Goal: Communication & Community: Answer question/provide support

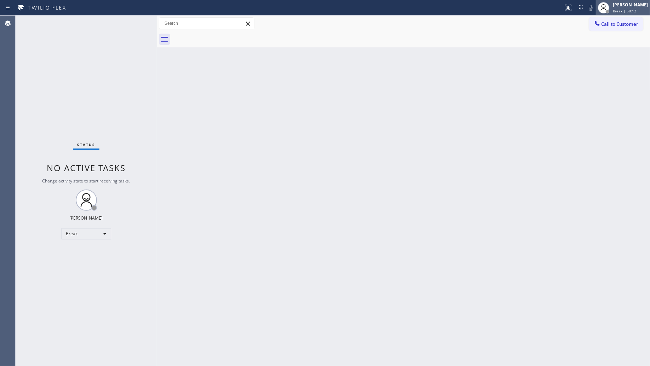
drag, startPoint x: 515, startPoint y: 31, endPoint x: 613, endPoint y: 8, distance: 101.1
click at [613, 8] on div "[PERSON_NAME] Break | 58:12" at bounding box center [623, 8] width 54 height 16
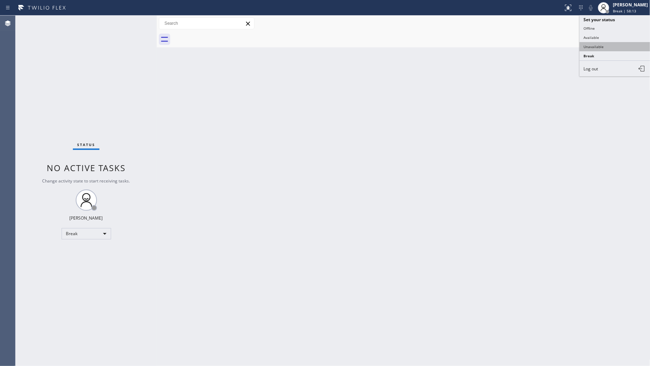
click at [608, 45] on button "Unavailable" at bounding box center [614, 46] width 71 height 9
click at [623, 19] on button "Call to Customer" at bounding box center [616, 23] width 54 height 13
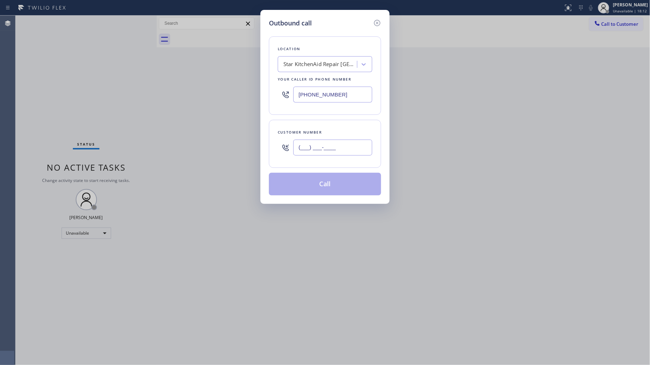
click at [343, 151] on input "(___) ___-____" at bounding box center [332, 148] width 79 height 16
paste input "626) 827-2068"
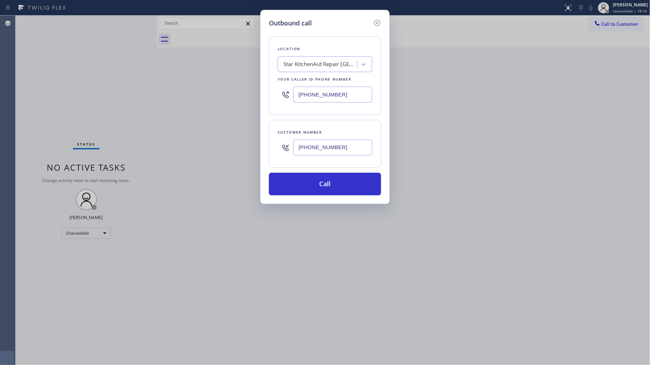
type input "[PHONE_NUMBER]"
drag, startPoint x: 346, startPoint y: 95, endPoint x: 304, endPoint y: 91, distance: 41.6
click at [304, 91] on input "[PHONE_NUMBER]" at bounding box center [332, 95] width 79 height 16
drag, startPoint x: 300, startPoint y: 94, endPoint x: 367, endPoint y: 95, distance: 67.2
click at [363, 95] on input "[PHONE_NUMBER]" at bounding box center [332, 95] width 79 height 16
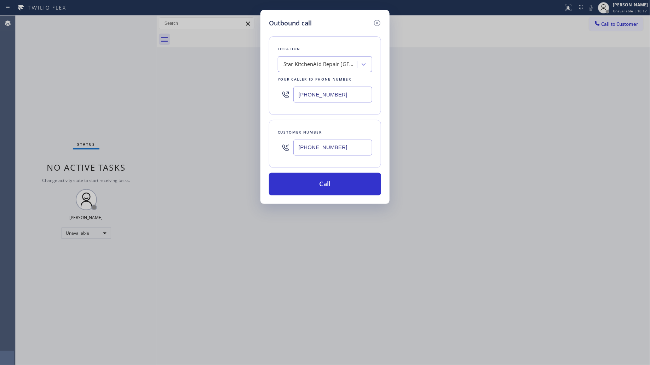
paste input "855) 666-9755"
type input "[PHONE_NUMBER]"
click at [326, 184] on button "Call" at bounding box center [325, 184] width 112 height 23
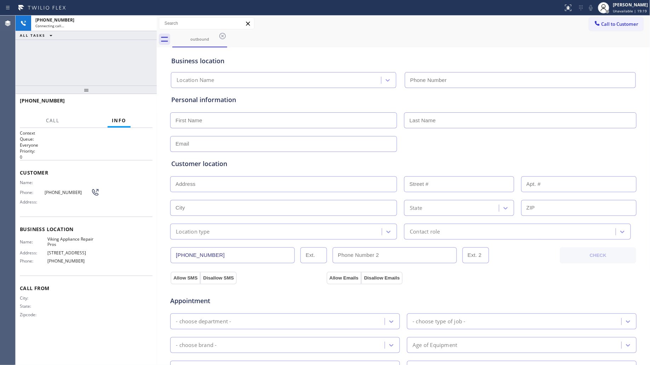
type input "[PHONE_NUMBER]"
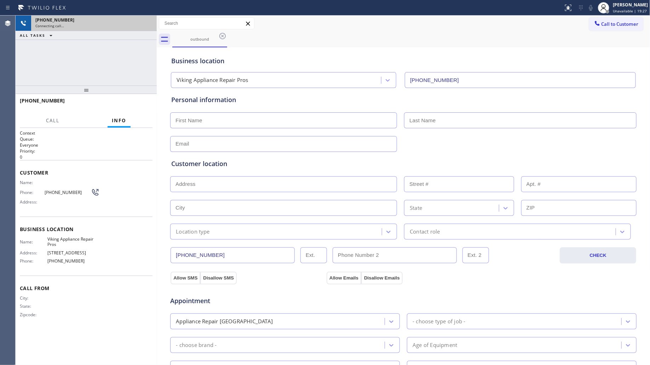
click at [129, 23] on div "Connecting call…" at bounding box center [93, 25] width 117 height 5
click at [148, 25] on div "Connecting call…" at bounding box center [93, 25] width 117 height 5
click at [149, 25] on div "Connecting call…" at bounding box center [93, 25] width 117 height 5
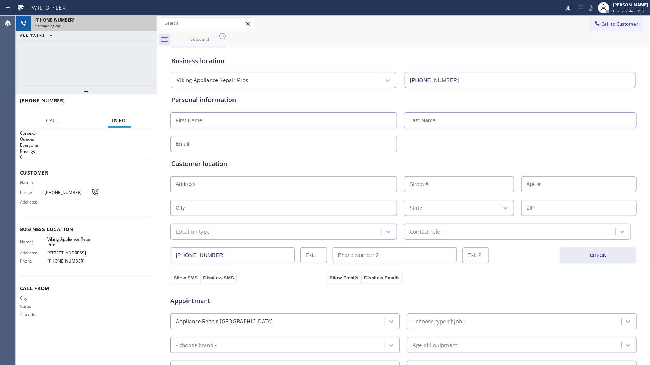
click at [149, 25] on div "Connecting call…" at bounding box center [93, 25] width 117 height 5
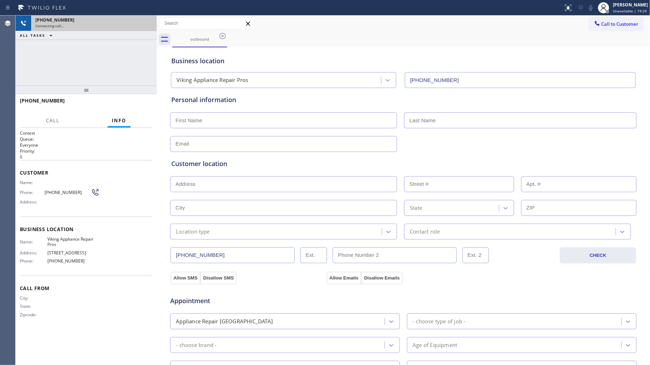
click at [149, 25] on div "Connecting call…" at bounding box center [93, 25] width 117 height 5
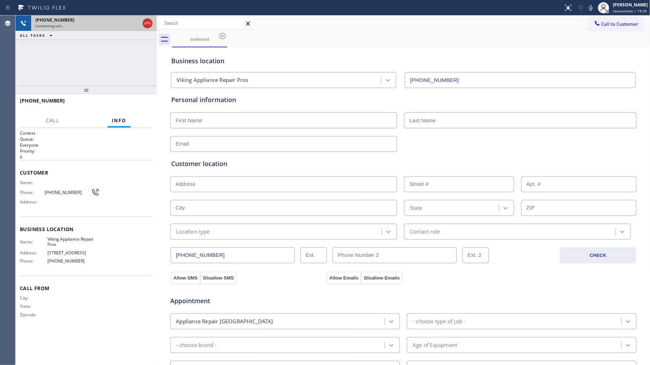
click at [149, 25] on icon at bounding box center [147, 23] width 8 height 8
click at [149, 25] on div "Connecting call…" at bounding box center [93, 25] width 117 height 5
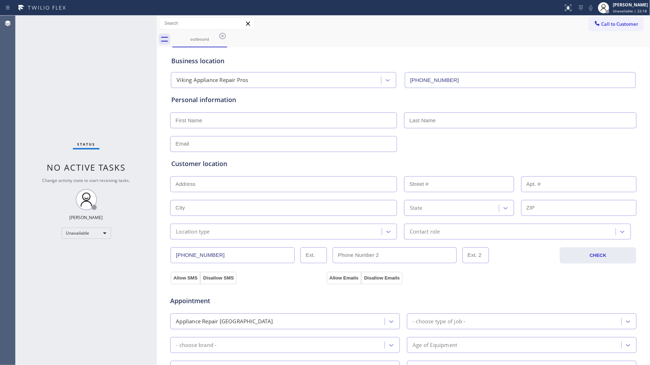
click at [423, 71] on div "Viking Appliance Repair Pros [PHONE_NUMBER]" at bounding box center [403, 78] width 468 height 19
click at [225, 37] on icon at bounding box center [222, 36] width 6 height 6
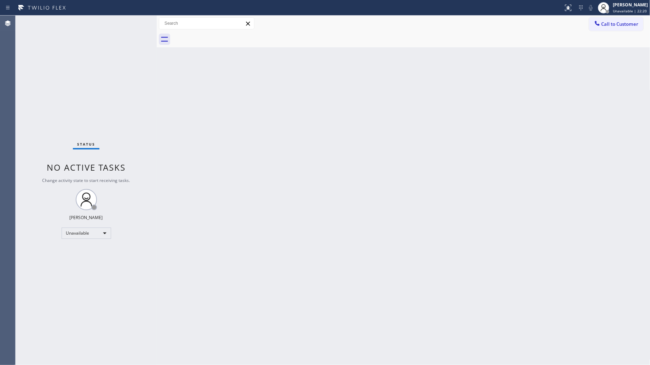
drag, startPoint x: 369, startPoint y: 60, endPoint x: 374, endPoint y: 59, distance: 5.6
click at [370, 60] on div "Back to Dashboard Change Sender ID Customers Technicians Select a contact Outbo…" at bounding box center [403, 191] width 493 height 350
click at [615, 30] on button "Call to Customer" at bounding box center [616, 23] width 54 height 13
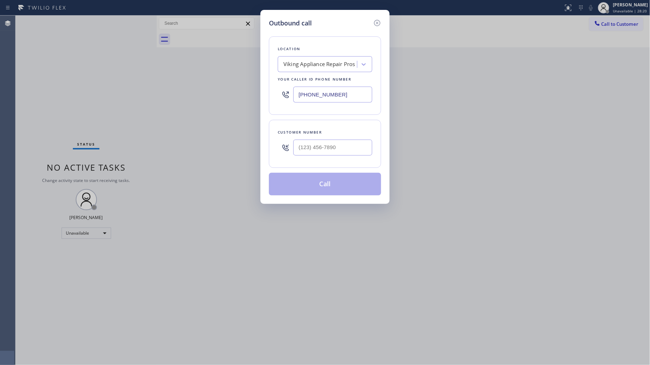
drag, startPoint x: 337, startPoint y: 96, endPoint x: 280, endPoint y: 91, distance: 56.4
click at [280, 91] on div "[PHONE_NUMBER]" at bounding box center [325, 94] width 94 height 23
paste input "415) 687-2132"
type input "[PHONE_NUMBER]"
click at [363, 149] on input "(___) ___-____" at bounding box center [332, 148] width 79 height 16
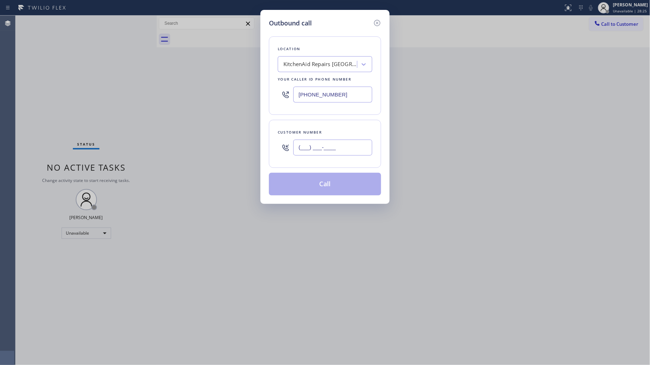
paste input "415) 819-2382"
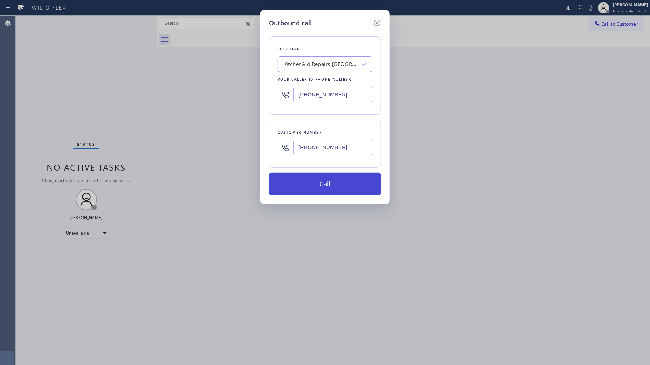
type input "[PHONE_NUMBER]"
click at [324, 183] on button "Call" at bounding box center [325, 184] width 112 height 23
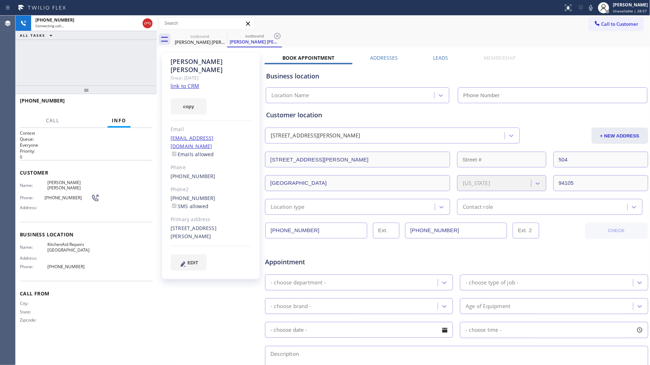
type input "[PHONE_NUMBER]"
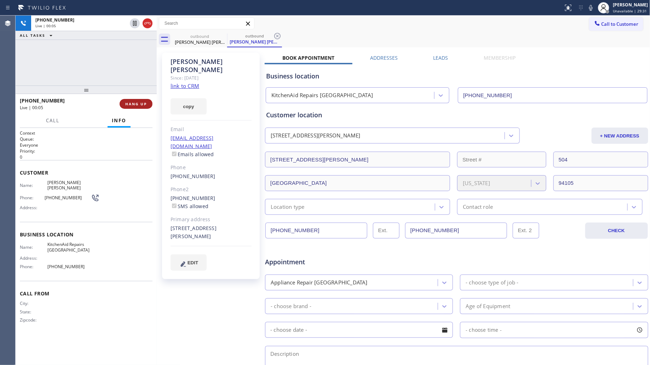
click at [144, 101] on button "HANG UP" at bounding box center [136, 104] width 33 height 10
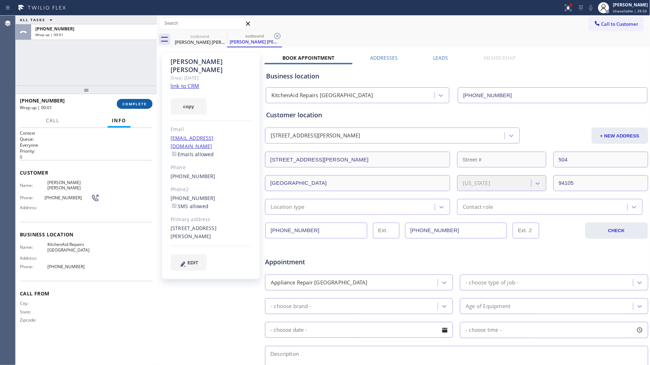
click at [144, 101] on button "COMPLETE" at bounding box center [135, 104] width 36 height 10
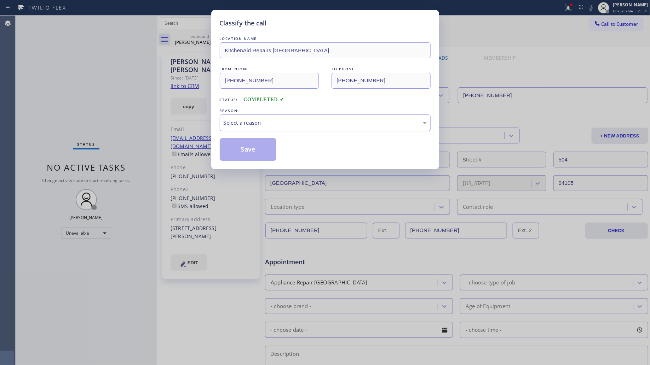
drag, startPoint x: 243, startPoint y: 118, endPoint x: 241, endPoint y: 127, distance: 8.3
click at [243, 120] on div "Select a reason" at bounding box center [325, 123] width 211 height 17
click at [236, 153] on button "Save" at bounding box center [248, 149] width 57 height 23
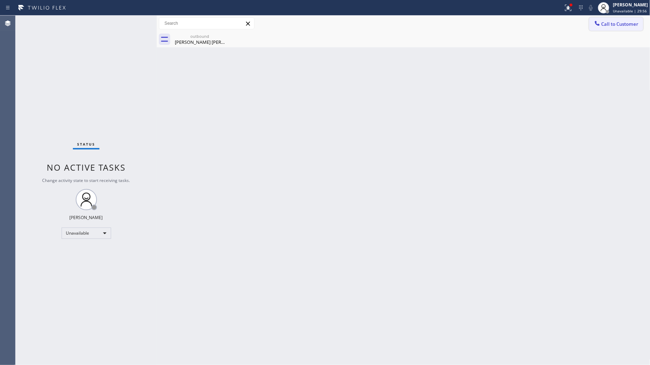
drag, startPoint x: 619, startPoint y: 25, endPoint x: 349, endPoint y: 110, distance: 283.4
click at [619, 25] on span "Call to Customer" at bounding box center [619, 24] width 37 height 6
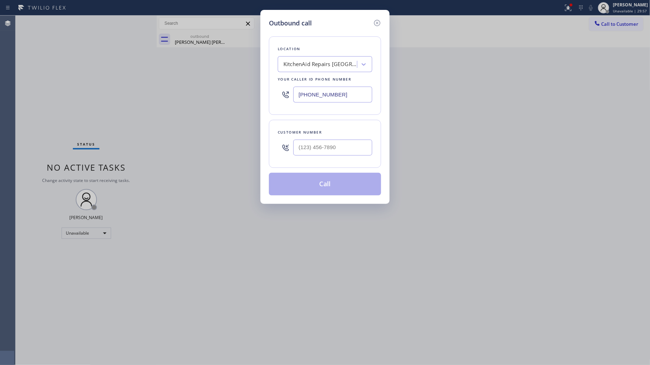
drag, startPoint x: 339, startPoint y: 97, endPoint x: 250, endPoint y: 88, distance: 88.9
click at [246, 89] on div "Outbound call Location KitchenAid Repairs [GEOGRAPHIC_DATA] Your caller id phon…" at bounding box center [325, 182] width 650 height 365
paste input "866) 517-7770"
type input "[PHONE_NUMBER]"
click at [332, 153] on input "(___) ___-____" at bounding box center [332, 148] width 79 height 16
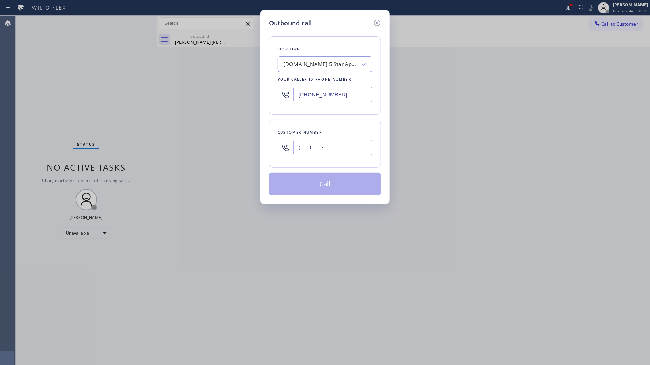
paste input "831) 234-1305"
type input "[PHONE_NUMBER]"
click at [334, 180] on button "Call" at bounding box center [325, 184] width 112 height 23
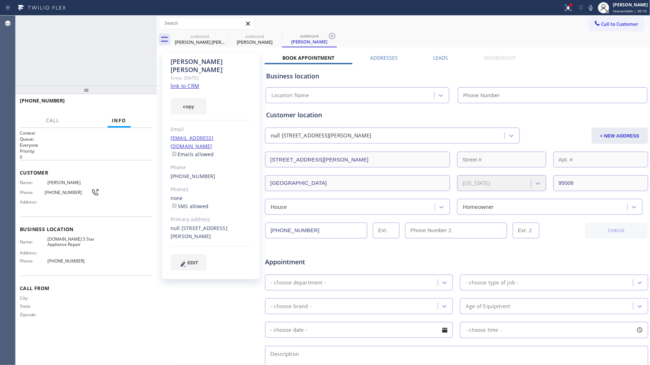
type input "[PHONE_NUMBER]"
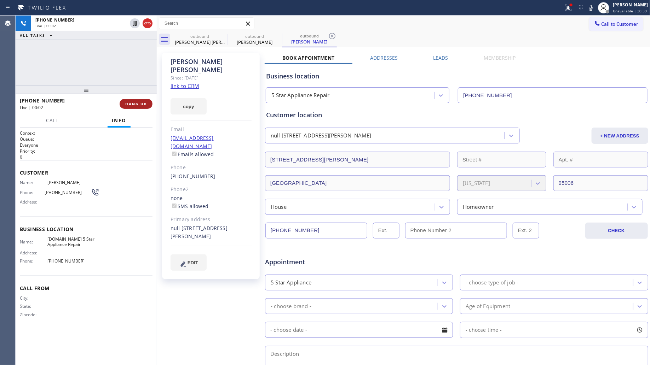
click at [130, 104] on span "HANG UP" at bounding box center [136, 104] width 22 height 5
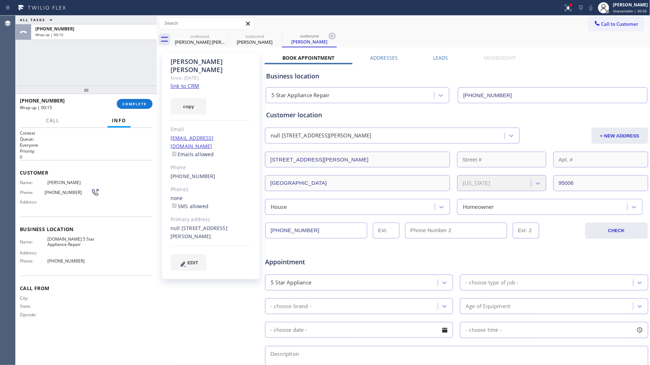
drag, startPoint x: 133, startPoint y: 89, endPoint x: 130, endPoint y: 87, distance: 4.3
drag, startPoint x: 130, startPoint y: 87, endPoint x: 132, endPoint y: 102, distance: 15.4
click at [132, 102] on span "COMPLETE" at bounding box center [134, 104] width 24 height 5
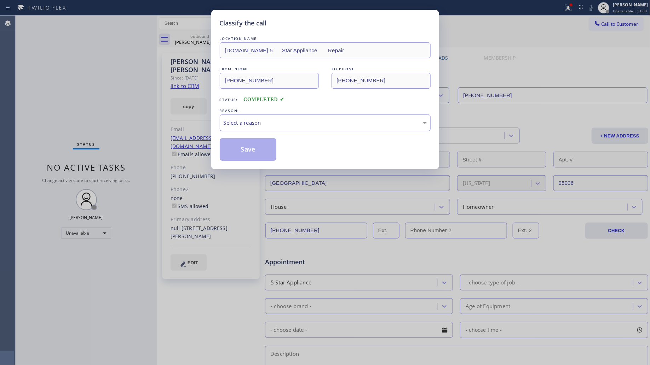
drag, startPoint x: 317, startPoint y: 128, endPoint x: 312, endPoint y: 128, distance: 4.2
click at [316, 128] on div "Select a reason" at bounding box center [325, 123] width 211 height 17
click at [250, 151] on button "Save" at bounding box center [248, 149] width 57 height 23
drag, startPoint x: 250, startPoint y: 151, endPoint x: 261, endPoint y: 146, distance: 11.9
click at [250, 151] on button "Save" at bounding box center [248, 149] width 57 height 23
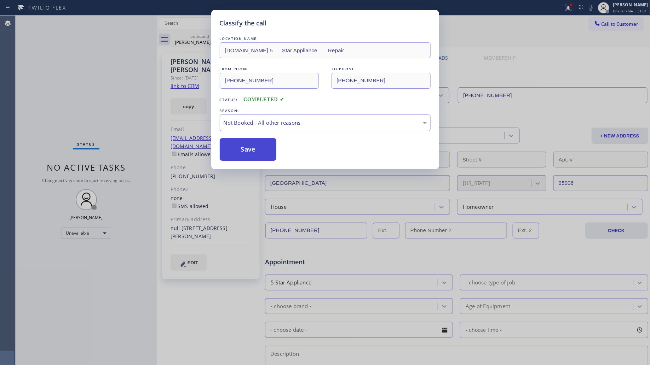
type input "[PHONE_NUMBER]"
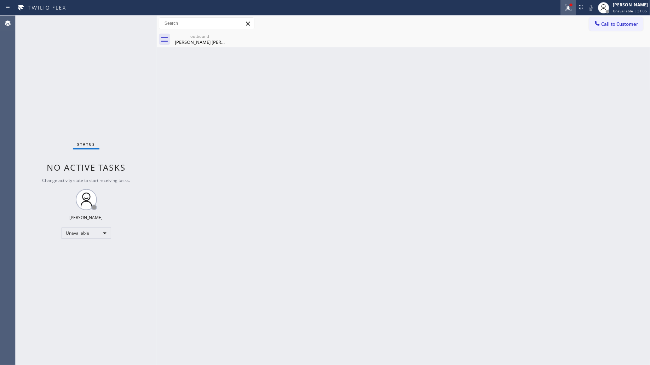
click at [567, 13] on button at bounding box center [568, 8] width 16 height 16
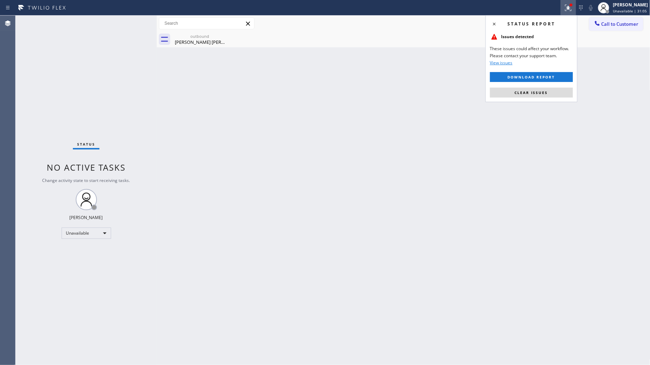
click at [554, 86] on div "Status report Issues detected These issues could affect your workflow. Please c…" at bounding box center [531, 58] width 92 height 87
click at [552, 92] on button "Clear issues" at bounding box center [531, 93] width 83 height 10
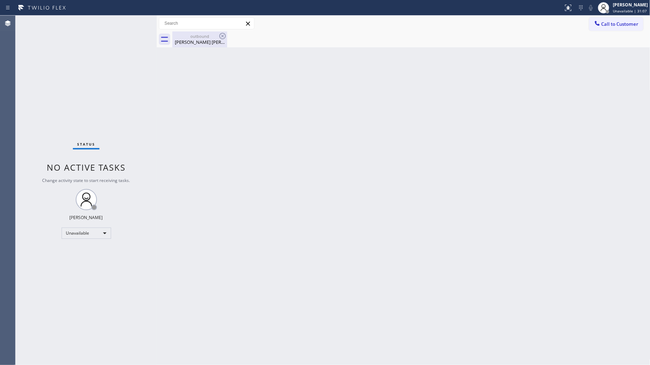
click at [225, 46] on div "outbound [PERSON_NAME] [PERSON_NAME]" at bounding box center [199, 39] width 53 height 16
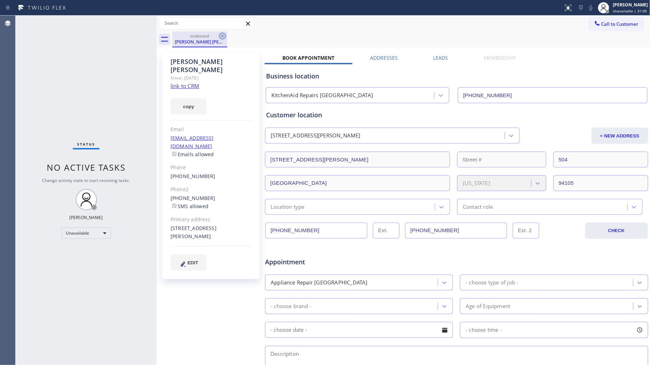
click at [221, 36] on icon at bounding box center [222, 36] width 8 height 8
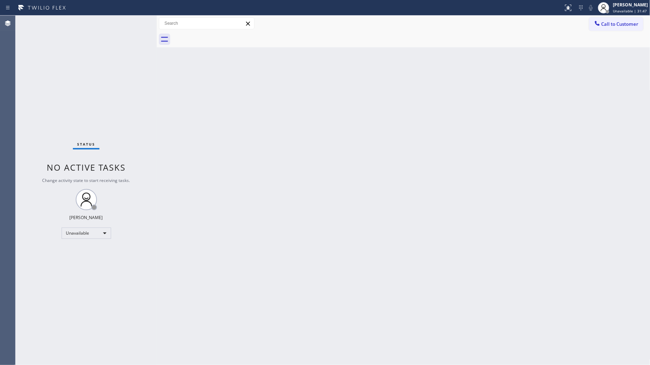
click at [606, 24] on span "Call to Customer" at bounding box center [619, 24] width 37 height 6
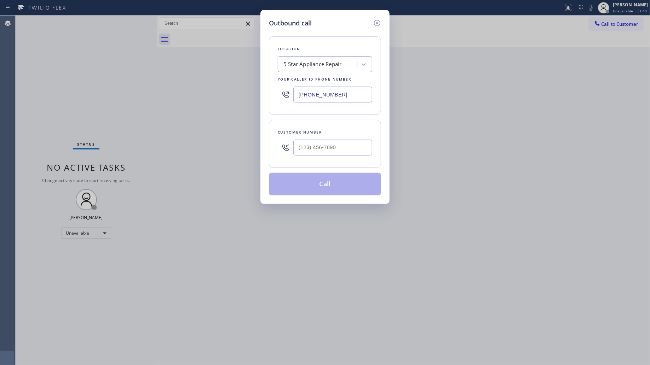
drag, startPoint x: 344, startPoint y: 93, endPoint x: 262, endPoint y: 77, distance: 83.2
click at [264, 80] on div "Outbound call Location 5 Star Appliance Repair Your caller id phone number [PHO…" at bounding box center [324, 107] width 129 height 194
paste input "429-1288"
type input "[PHONE_NUMBER]"
click at [346, 148] on input "(___) ___-____" at bounding box center [332, 148] width 79 height 16
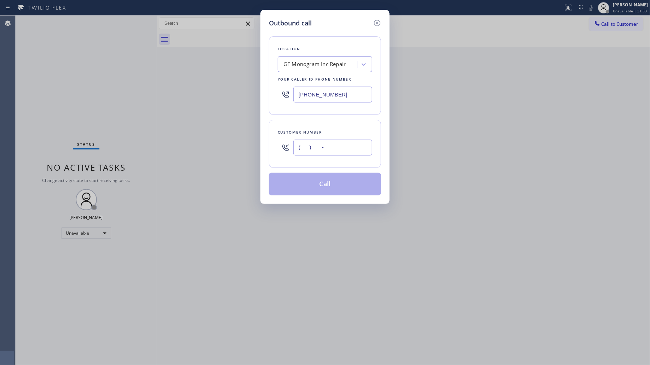
paste input "760) 964-4430"
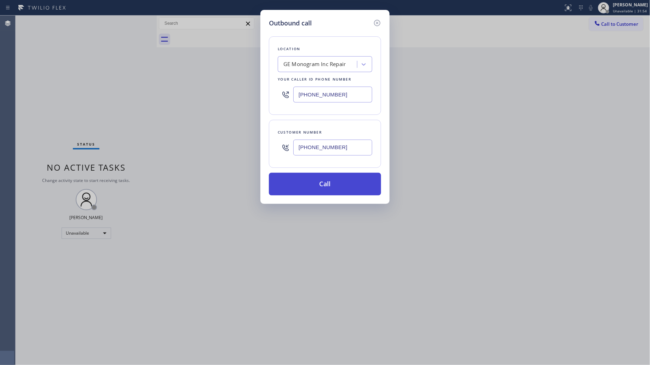
type input "[PHONE_NUMBER]"
click at [319, 183] on button "Call" at bounding box center [325, 184] width 112 height 23
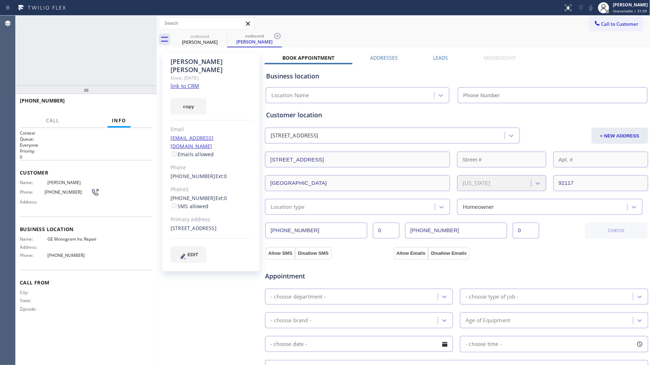
type input "[PHONE_NUMBER]"
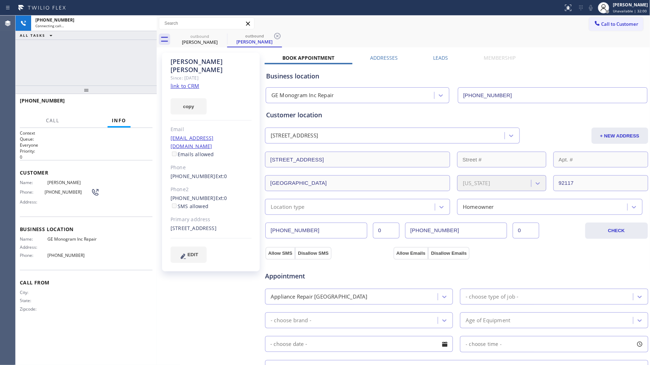
click at [416, 11] on div at bounding box center [281, 7] width 557 height 11
click at [275, 36] on icon at bounding box center [277, 36] width 8 height 8
click at [282, 34] on div "outbound [PERSON_NAME]" at bounding box center [411, 39] width 478 height 16
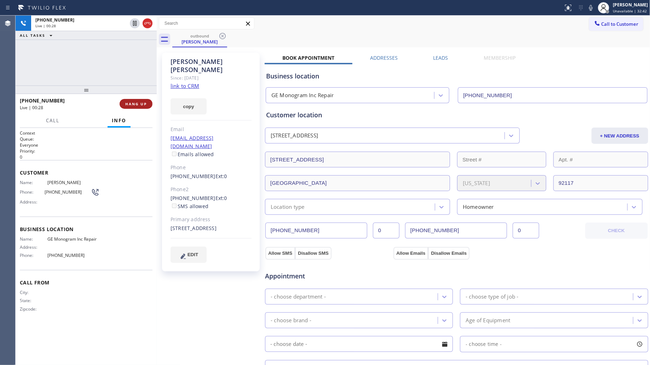
click at [144, 106] on span "HANG UP" at bounding box center [136, 104] width 22 height 5
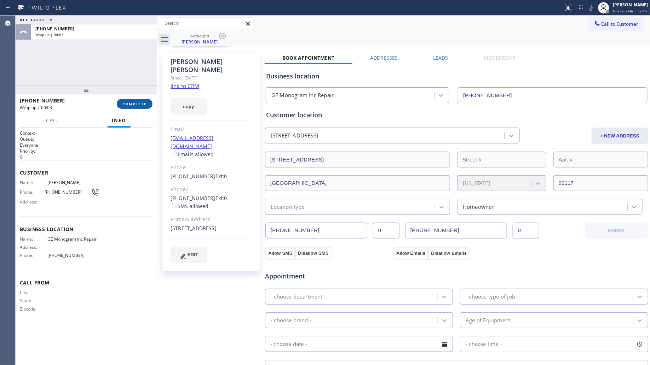
click at [143, 105] on span "COMPLETE" at bounding box center [134, 104] width 24 height 5
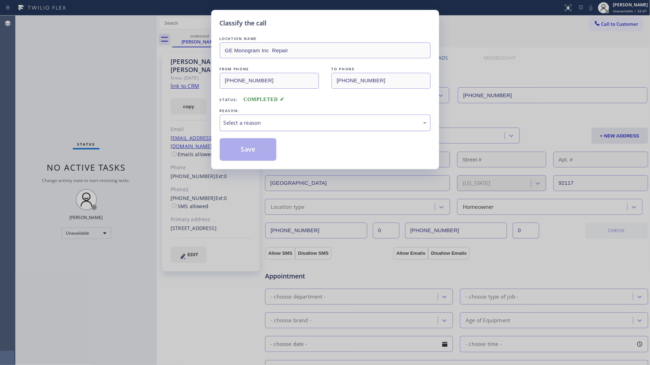
click at [261, 130] on div "Select a reason" at bounding box center [325, 123] width 211 height 17
drag, startPoint x: 251, startPoint y: 147, endPoint x: 257, endPoint y: 147, distance: 5.7
click at [254, 147] on button "Save" at bounding box center [248, 149] width 57 height 23
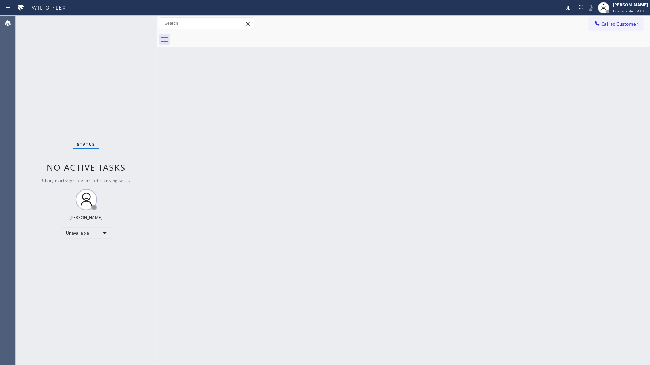
click at [440, 133] on div "Back to Dashboard Change Sender ID Customers Technicians Select a contact Outbo…" at bounding box center [403, 191] width 493 height 350
click at [620, 25] on span "Call to Customer" at bounding box center [619, 24] width 37 height 6
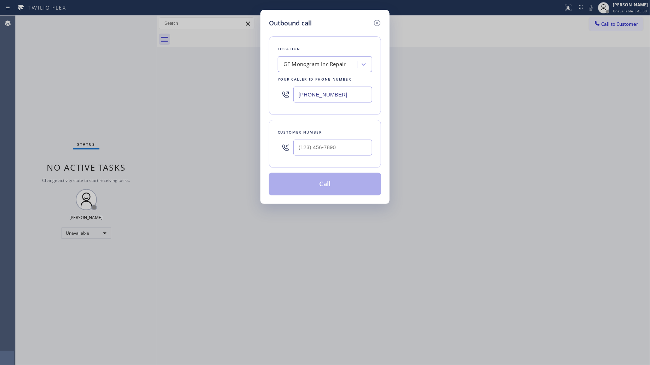
drag, startPoint x: 344, startPoint y: 92, endPoint x: 299, endPoint y: 96, distance: 44.8
click at [299, 96] on input "[PHONE_NUMBER]" at bounding box center [332, 95] width 79 height 16
paste input "517-7770"
type input "[PHONE_NUMBER]"
click at [325, 150] on input "(___) ___-____" at bounding box center [332, 148] width 79 height 16
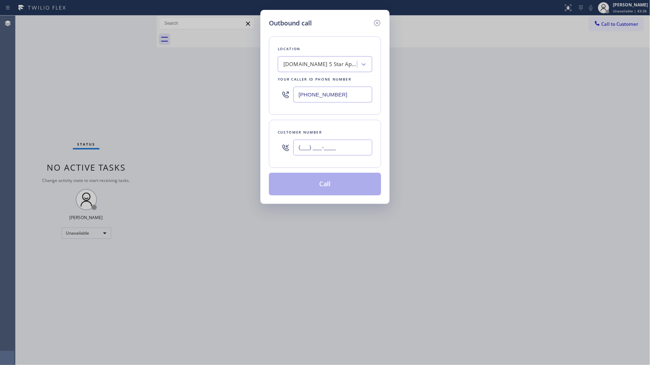
paste input "818) 519-7411"
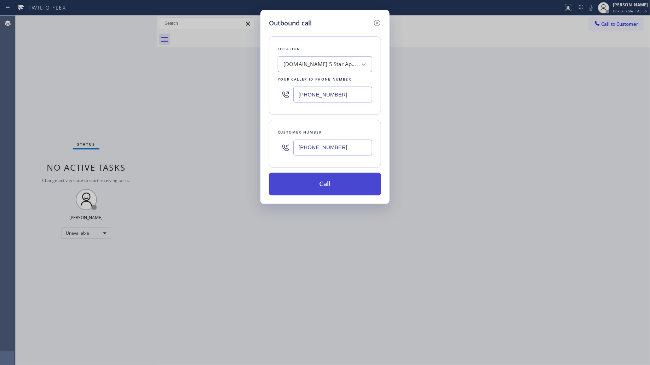
type input "[PHONE_NUMBER]"
click at [331, 182] on button "Call" at bounding box center [325, 184] width 112 height 23
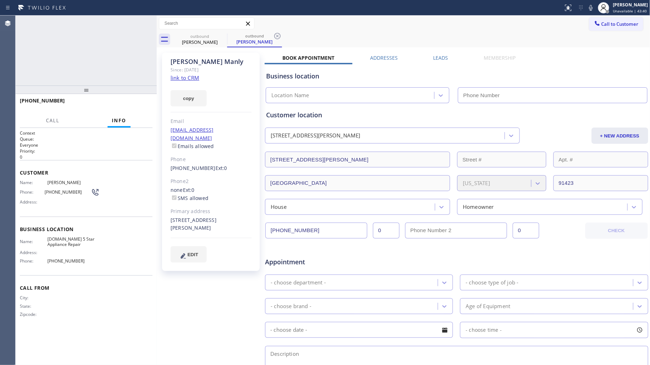
type input "[PHONE_NUMBER]"
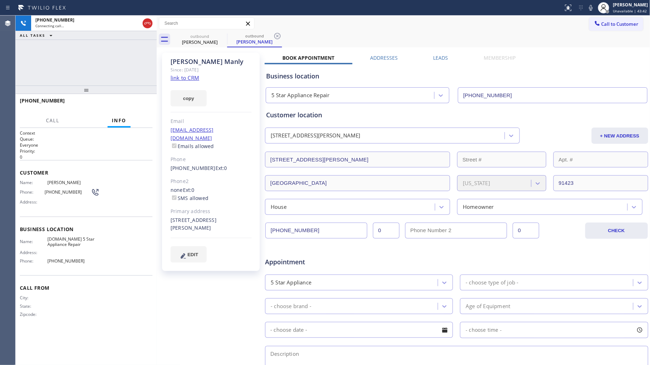
click at [452, 31] on div "outbound [PERSON_NAME] outbound [PERSON_NAME]" at bounding box center [411, 39] width 478 height 16
click at [279, 34] on icon at bounding box center [277, 36] width 6 height 6
click at [284, 33] on div "outbound [PERSON_NAME]" at bounding box center [411, 39] width 478 height 16
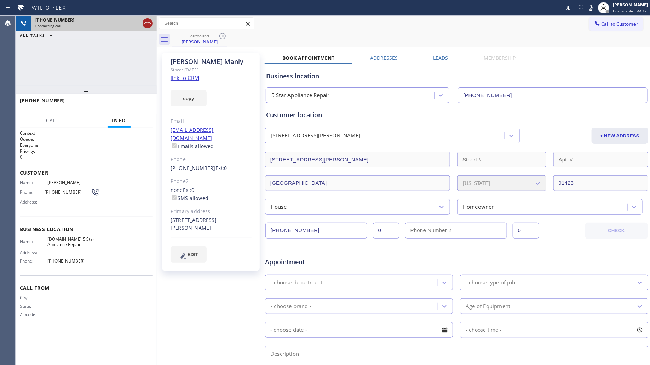
click at [144, 24] on icon at bounding box center [147, 23] width 8 height 8
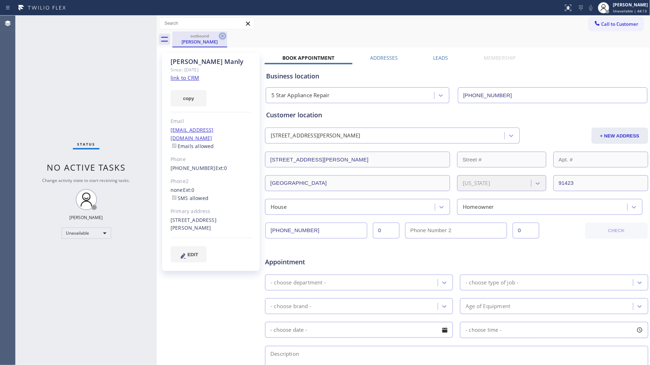
click at [219, 34] on icon at bounding box center [222, 36] width 8 height 8
